Goal: Find contact information: Find contact information

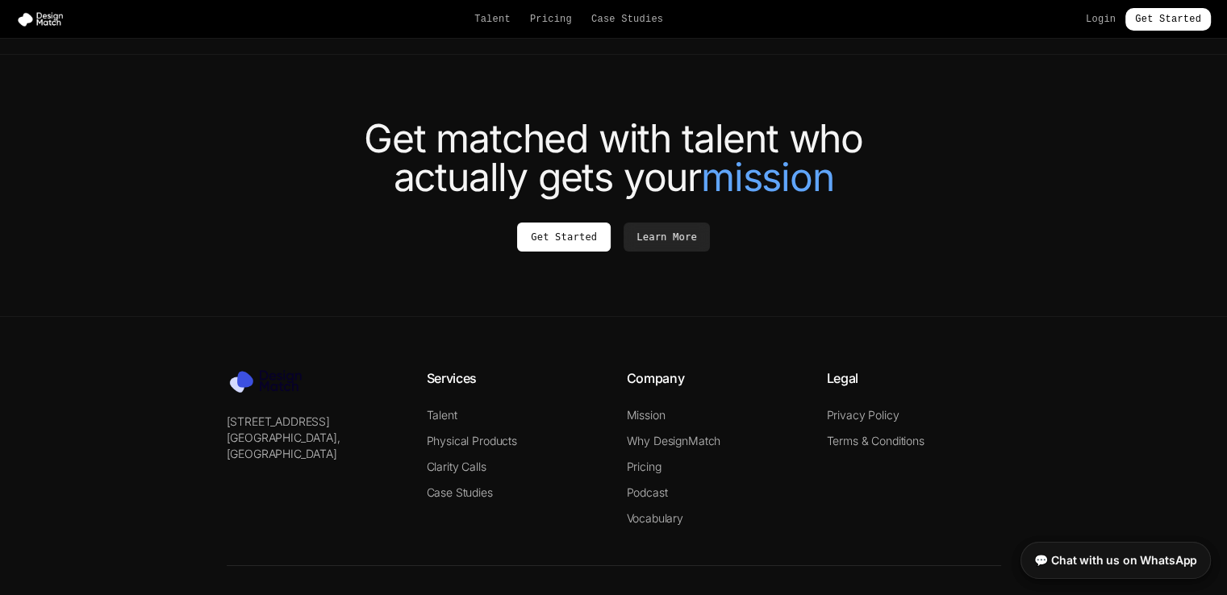
scroll to position [6135, 0]
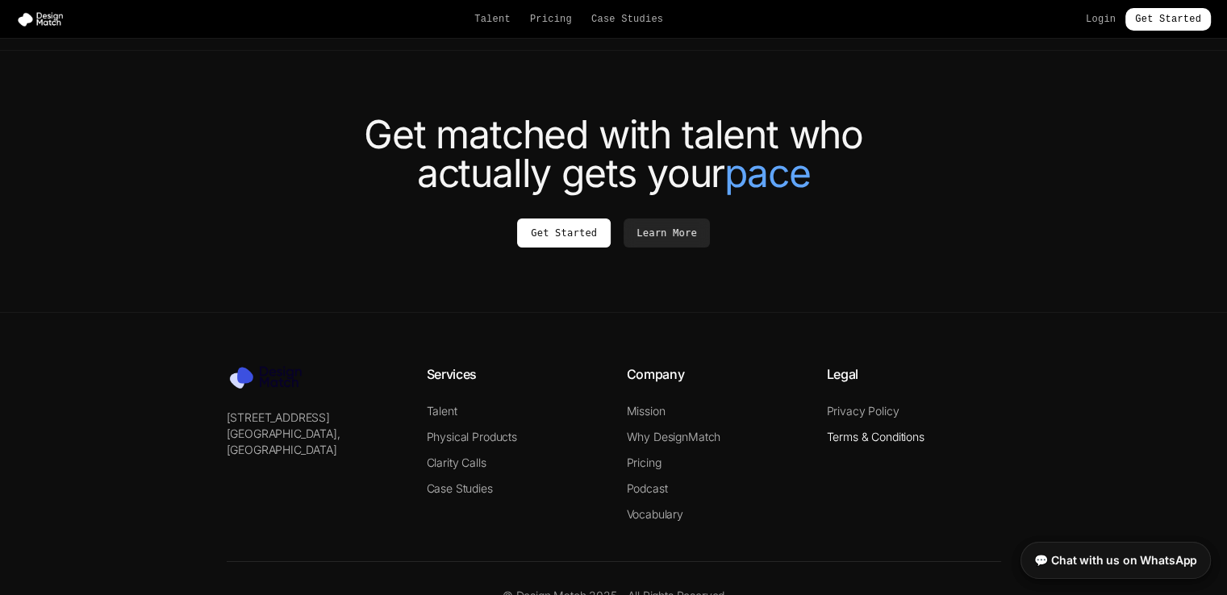
click at [887, 430] on link "Terms & Conditions" at bounding box center [876, 437] width 98 height 14
click at [865, 404] on link "Privacy Policy" at bounding box center [863, 411] width 73 height 14
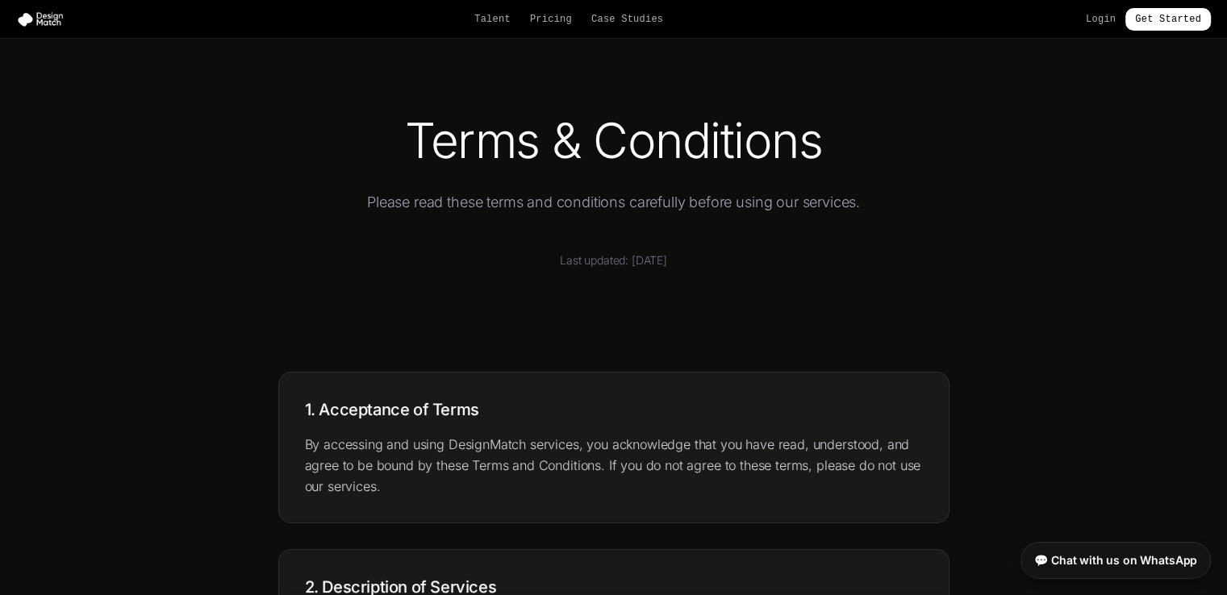
scroll to position [2053, 0]
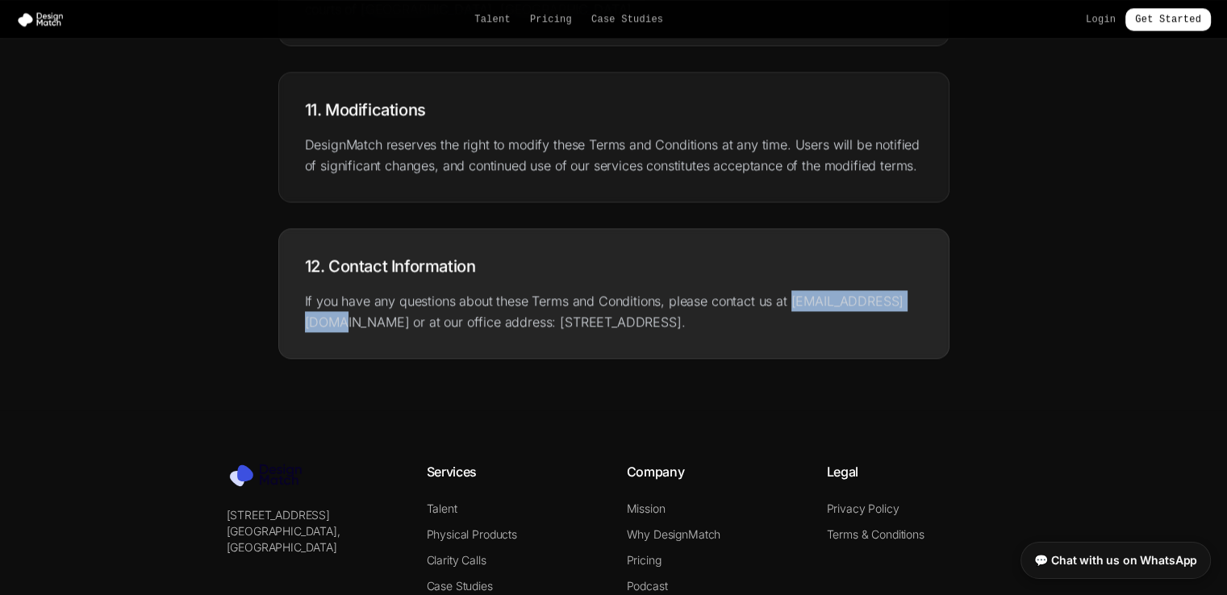
drag, startPoint x: 787, startPoint y: 298, endPoint x: 916, endPoint y: 302, distance: 129.1
click at [916, 302] on p "If you have any questions about these Terms and Conditions, please contact us a…" at bounding box center [614, 311] width 618 height 42
copy p "[EMAIL_ADDRESS][DOMAIN_NAME]"
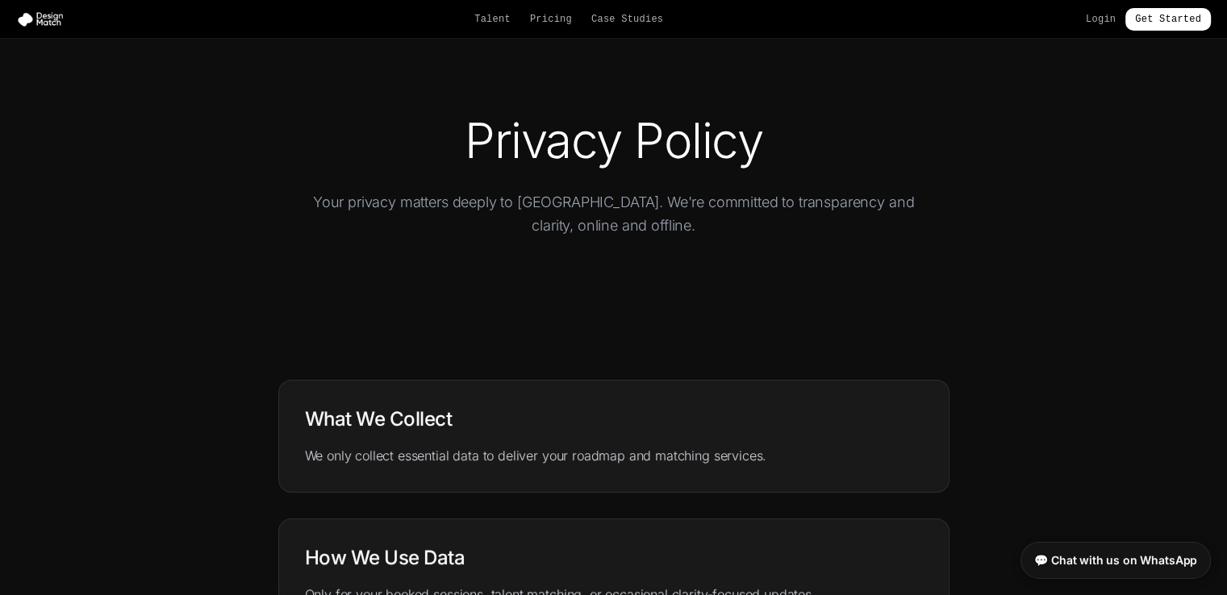
scroll to position [750, 0]
